Goal: Information Seeking & Learning: Learn about a topic

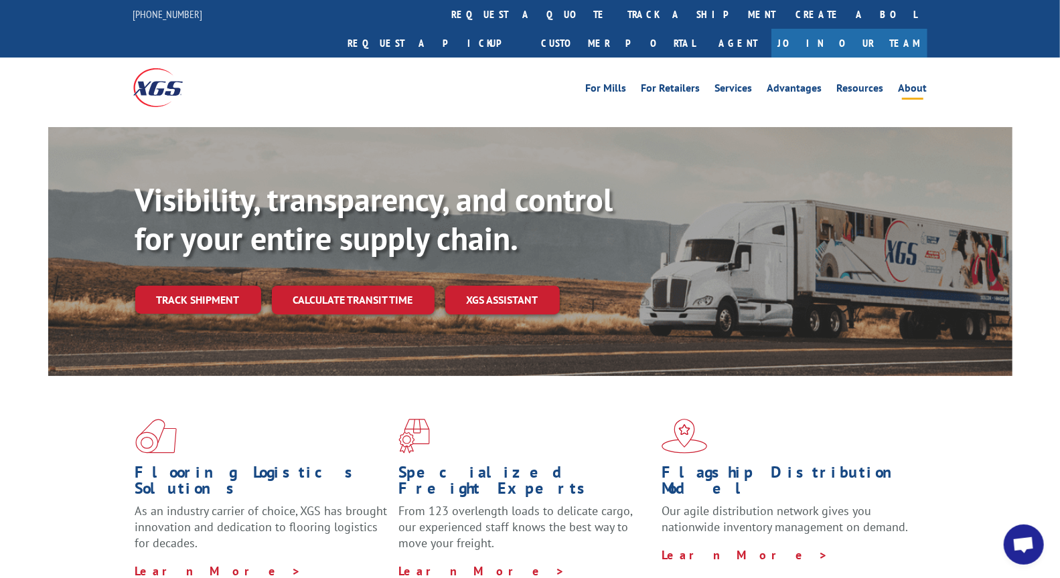
click at [904, 83] on link "About" at bounding box center [912, 90] width 29 height 15
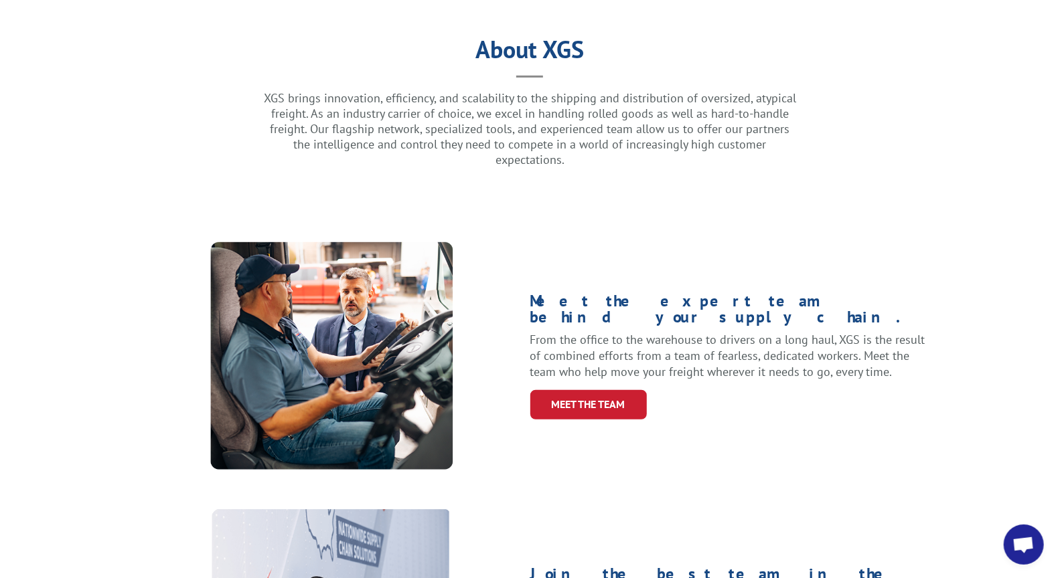
scroll to position [349, 0]
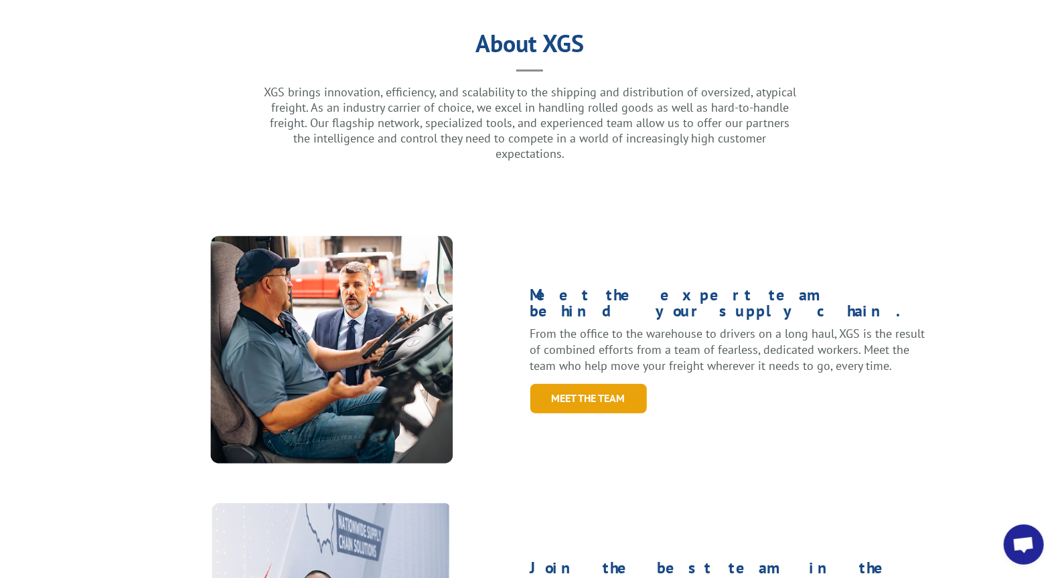
click at [584, 384] on link "Meet the Team" at bounding box center [588, 398] width 116 height 29
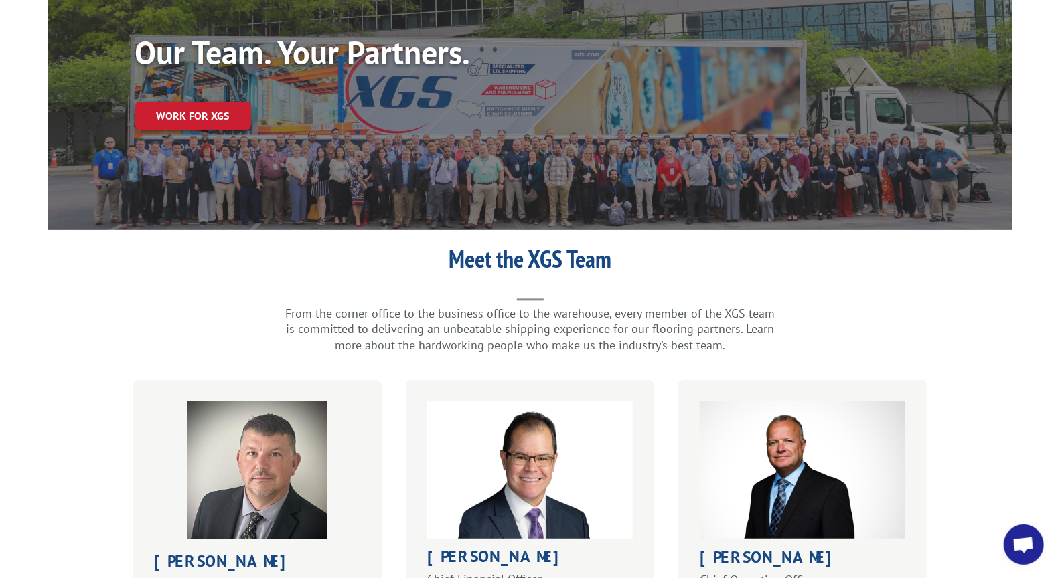
scroll to position [216, 0]
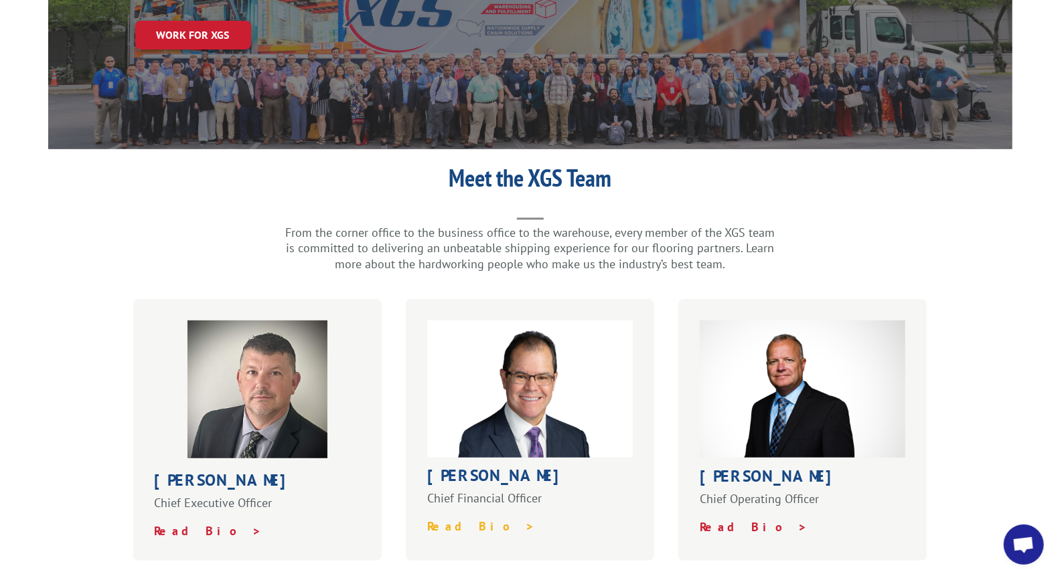
click at [446, 519] on strong "Read Bio >" at bounding box center [481, 526] width 108 height 15
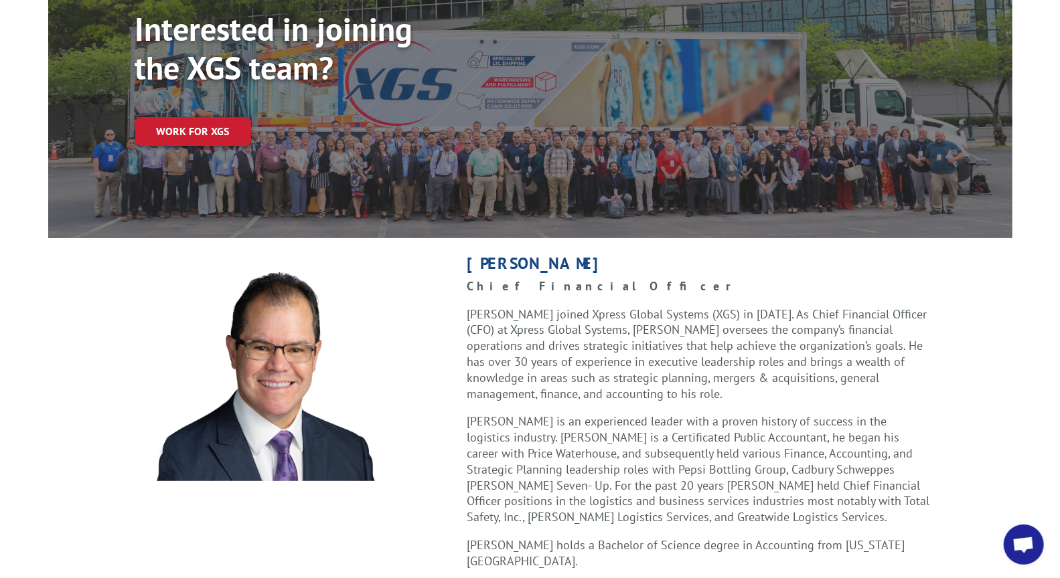
scroll to position [163, 0]
